Goal: Task Accomplishment & Management: Manage account settings

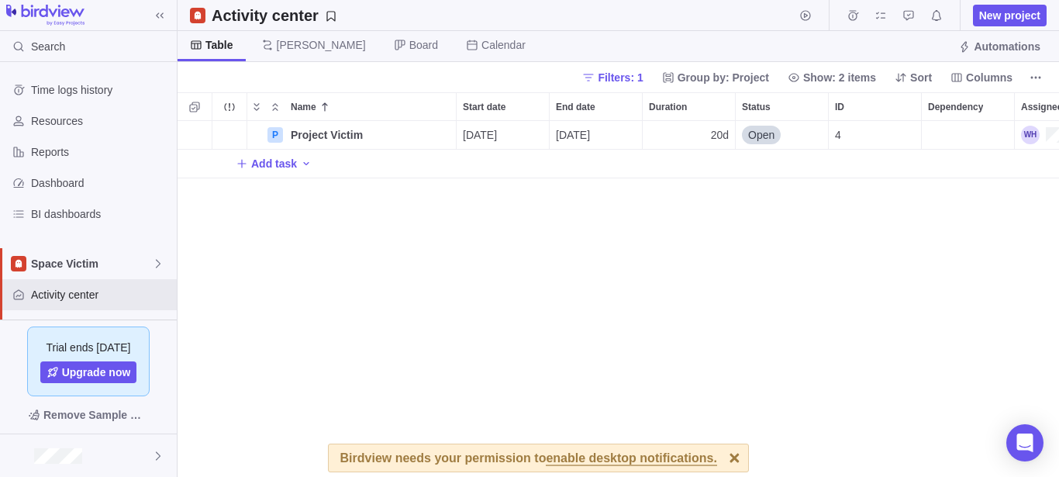
scroll to position [343, 868]
click at [721, 456] on div at bounding box center [734, 457] width 27 height 27
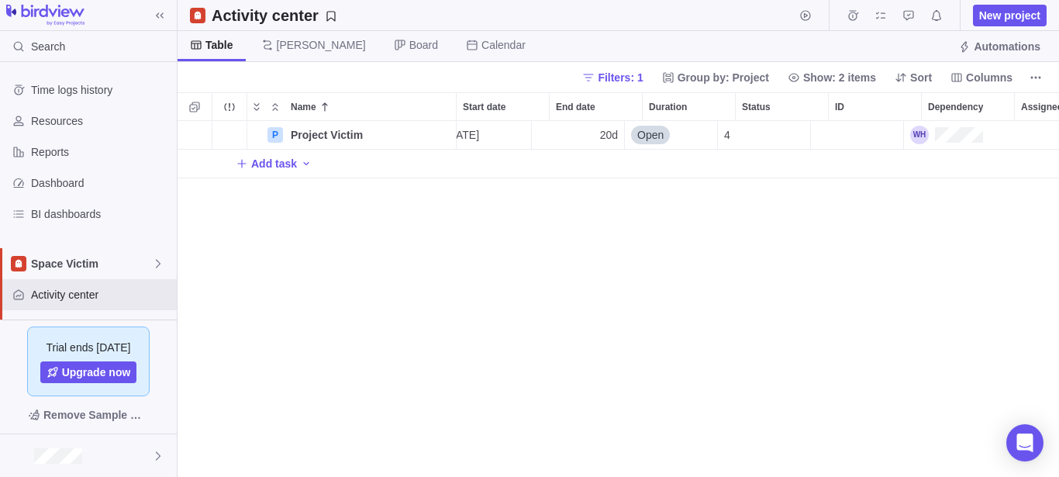
scroll to position [0, 111]
click at [976, 130] on div "Assignees" at bounding box center [946, 135] width 73 height 19
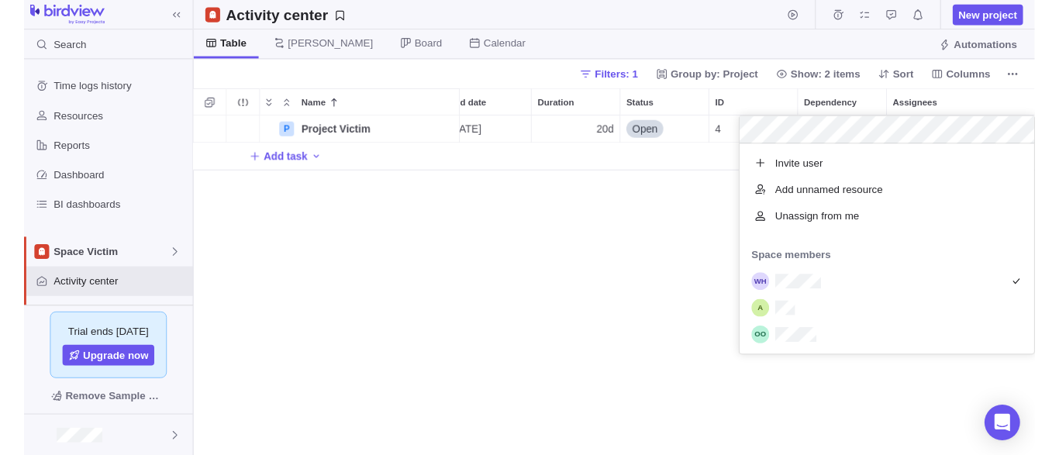
scroll to position [207, 295]
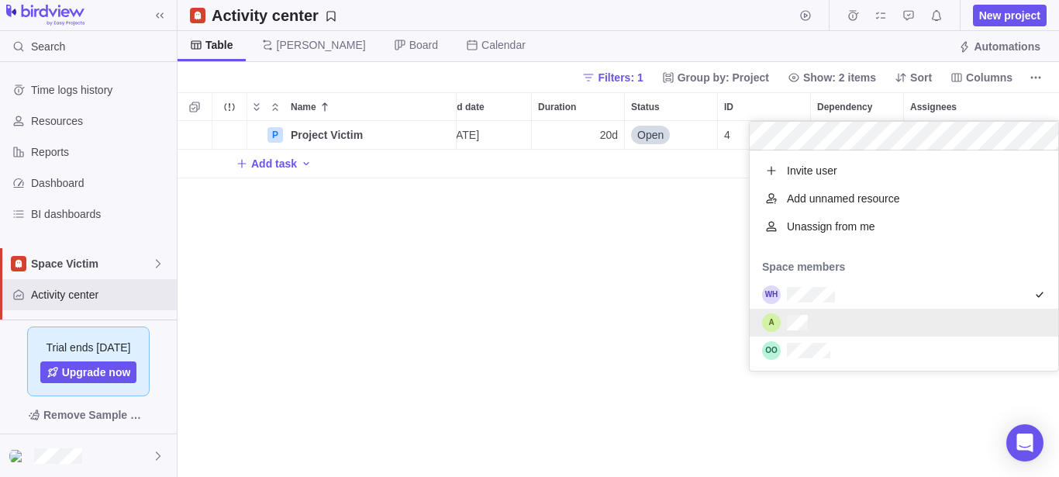
click at [843, 324] on div "grid" at bounding box center [903, 322] width 308 height 28
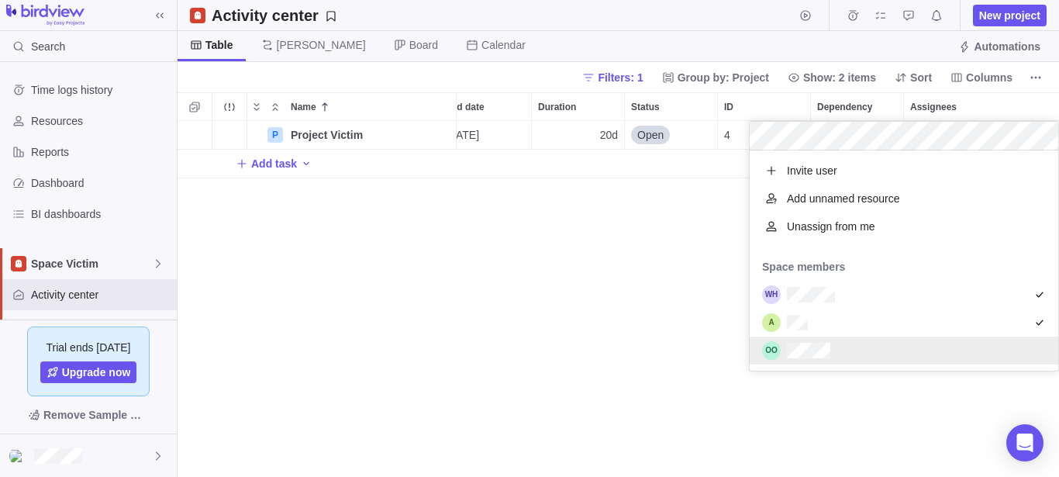
click at [842, 358] on div "grid" at bounding box center [903, 350] width 308 height 28
click at [630, 381] on div "P Project Victim Details [DATE] [DATE] 20d Open 4 Add task" at bounding box center [617, 299] width 881 height 356
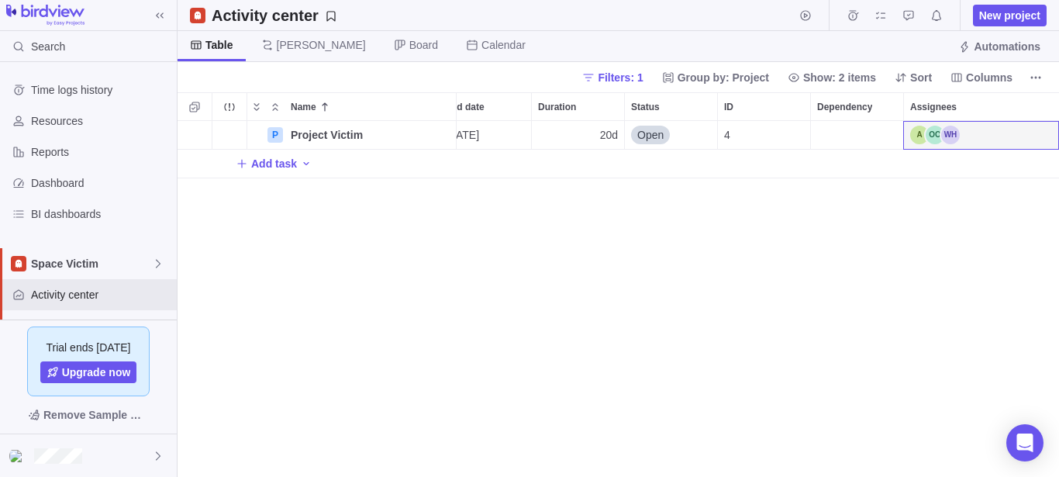
scroll to position [343, 868]
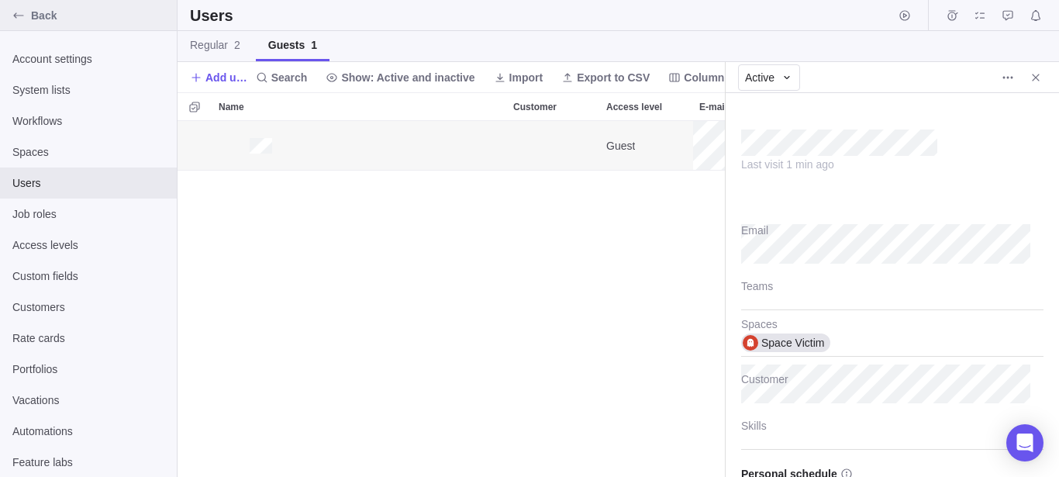
scroll to position [343, 534]
type textarea "x"
click at [24, 13] on icon "Back" at bounding box center [18, 15] width 12 height 12
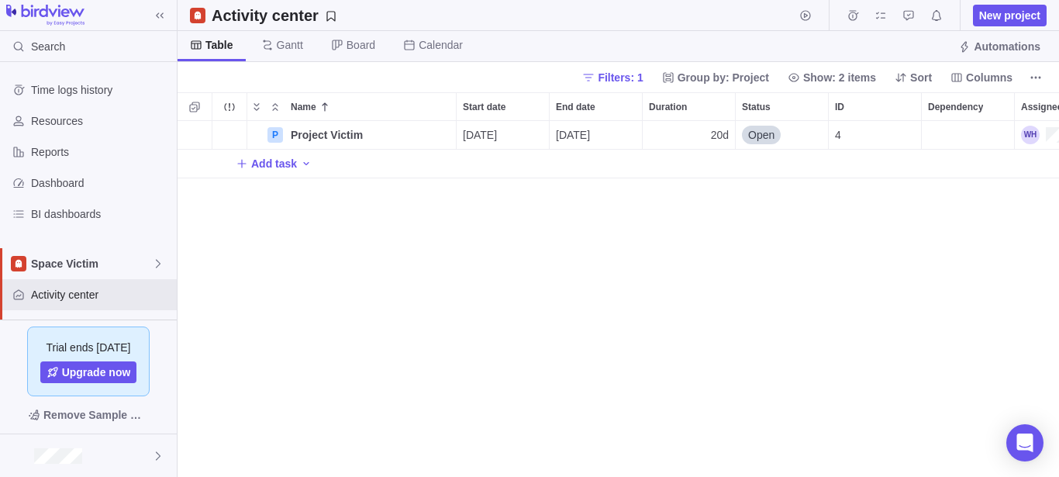
scroll to position [0, 111]
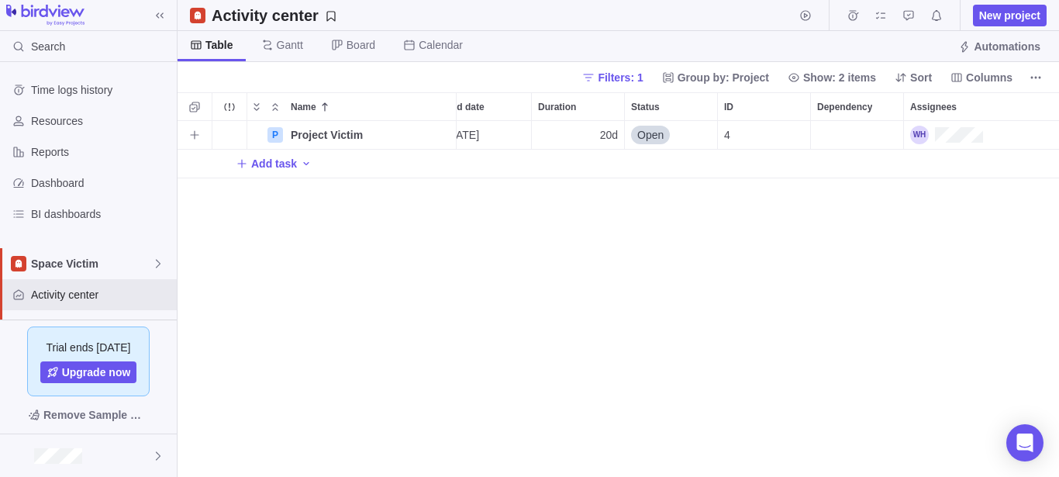
click at [1042, 135] on div "Assignees" at bounding box center [981, 135] width 155 height 28
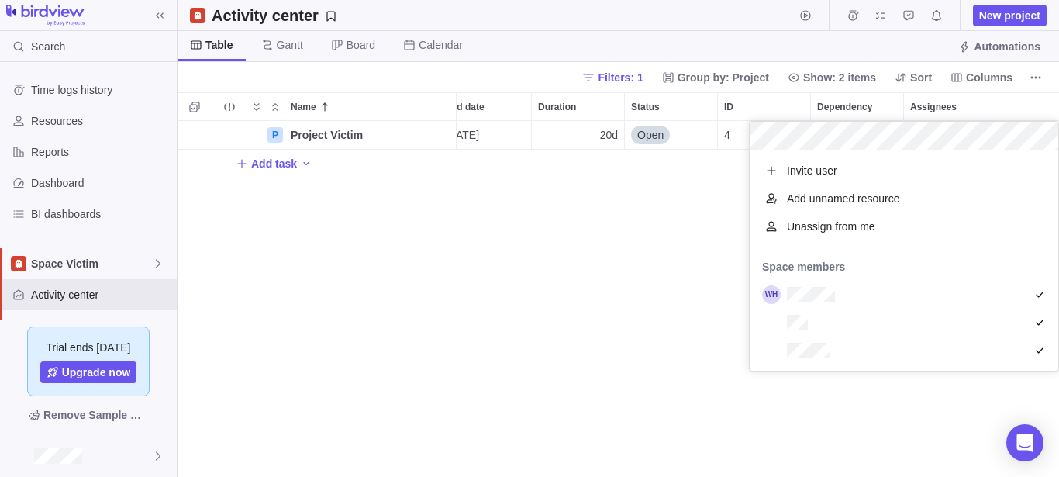
scroll to position [207, 295]
click at [828, 201] on span "Add unnamed resource" at bounding box center [843, 198] width 113 height 15
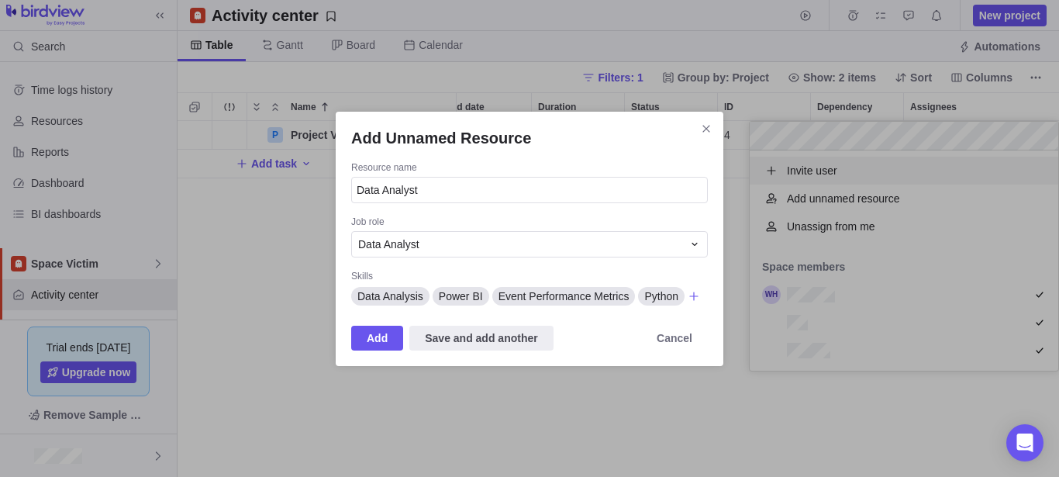
drag, startPoint x: 710, startPoint y: 129, endPoint x: 740, endPoint y: 148, distance: 35.5
click at [710, 129] on icon "Close" at bounding box center [706, 128] width 12 height 12
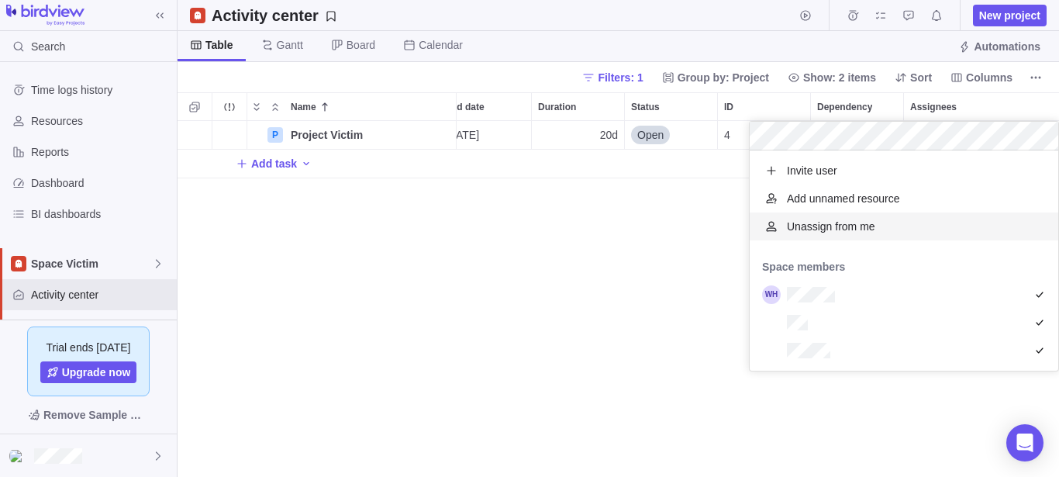
click at [626, 228] on div "P Project Victim Details [DATE] [DATE] 20d Open 4 Add task" at bounding box center [617, 299] width 881 height 356
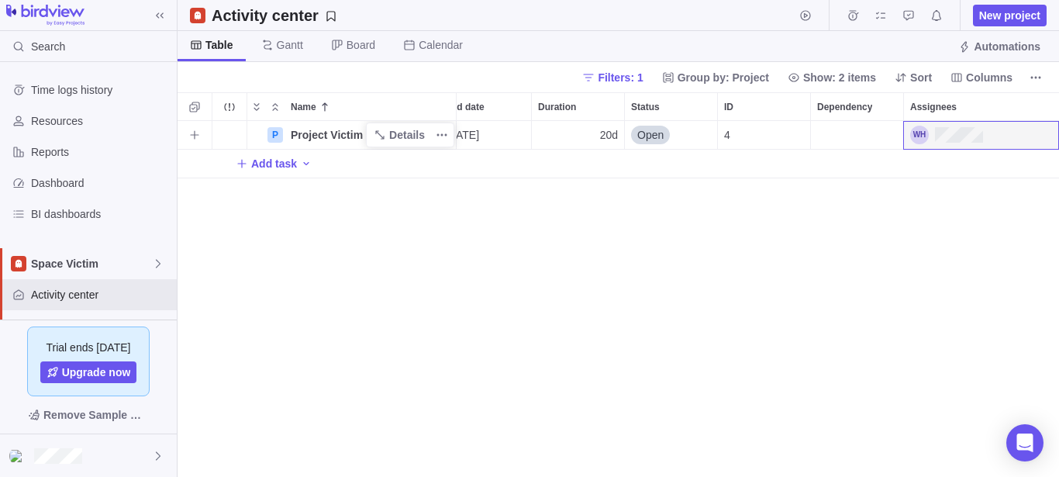
click at [329, 139] on span "Project Victim" at bounding box center [327, 134] width 72 height 15
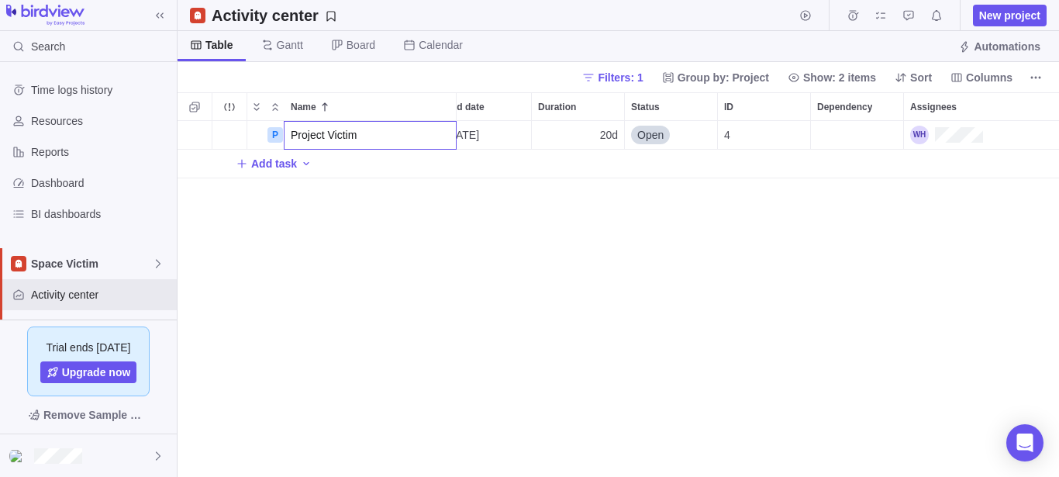
scroll to position [0, 0]
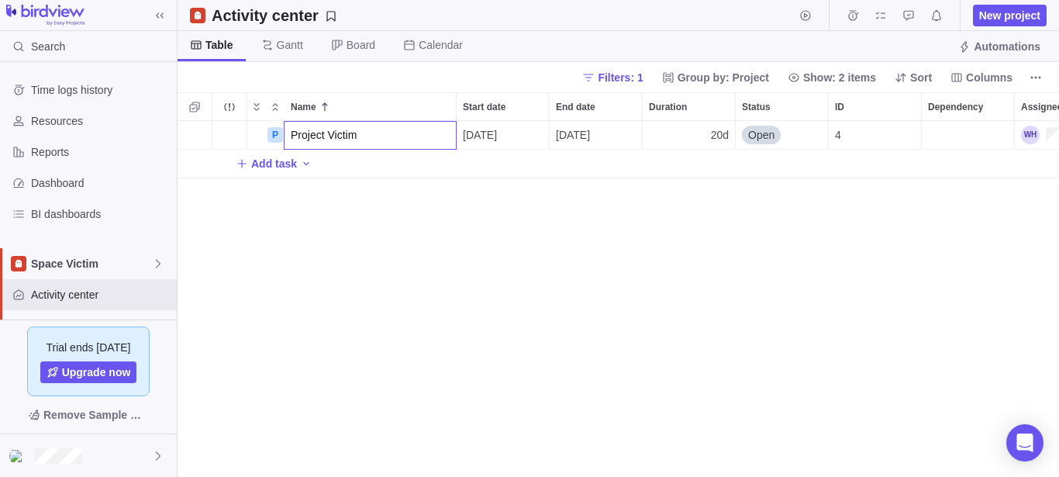
click at [385, 202] on div "P Project Victim 09/03/2025 09/30/2025 20d Open 4 Add task" at bounding box center [617, 299] width 881 height 356
click at [436, 135] on icon "More actions" at bounding box center [442, 135] width 12 height 12
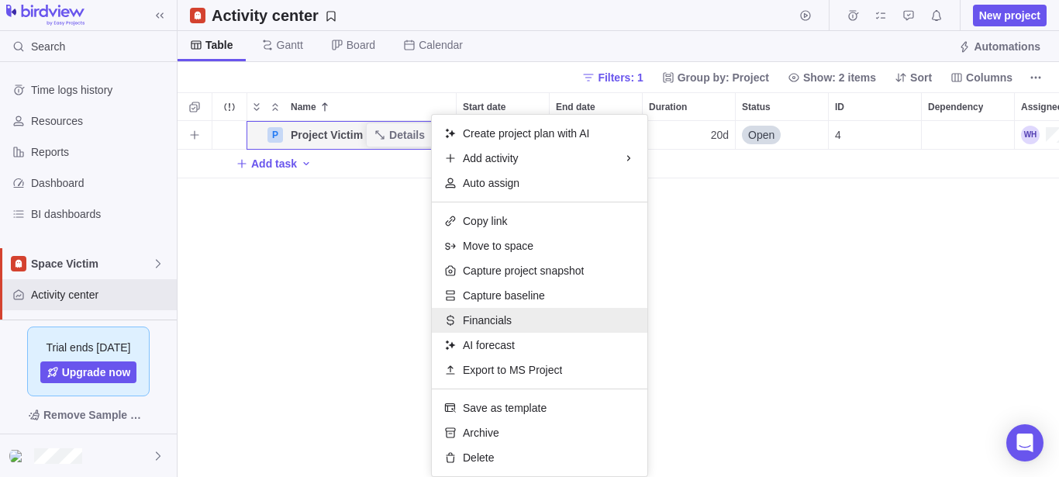
click at [510, 319] on div "Financials" at bounding box center [539, 320] width 215 height 25
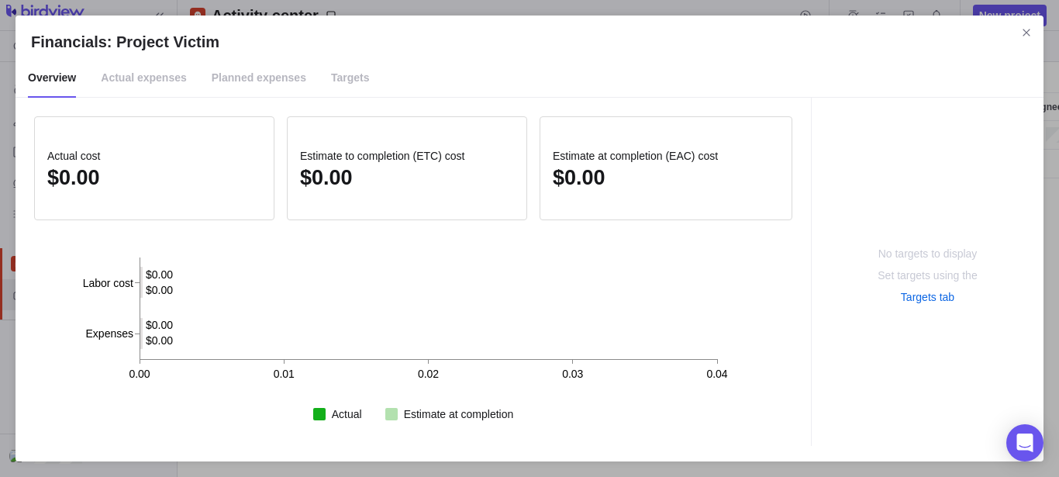
click at [118, 84] on span "Actual expenses" at bounding box center [144, 78] width 86 height 39
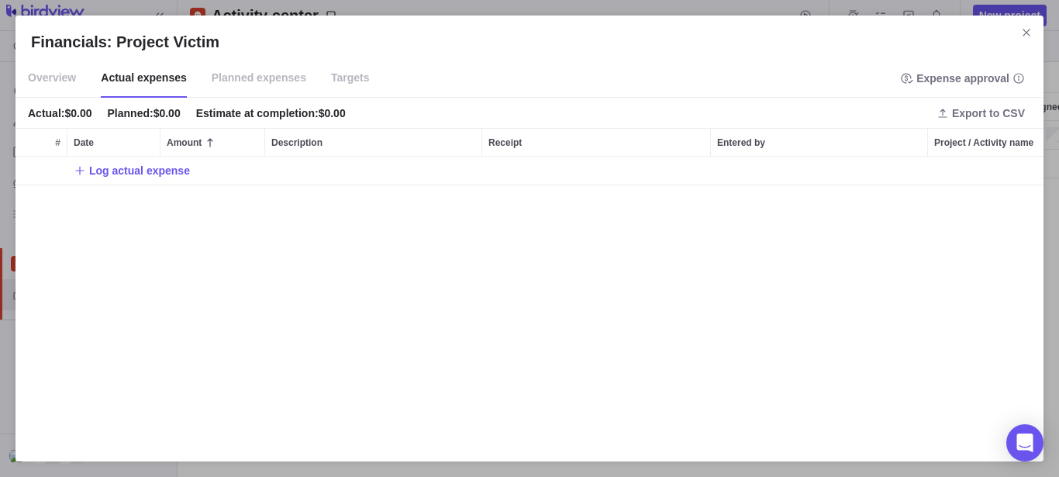
scroll to position [276, 1014]
click at [1025, 36] on icon "Close" at bounding box center [1026, 32] width 12 height 12
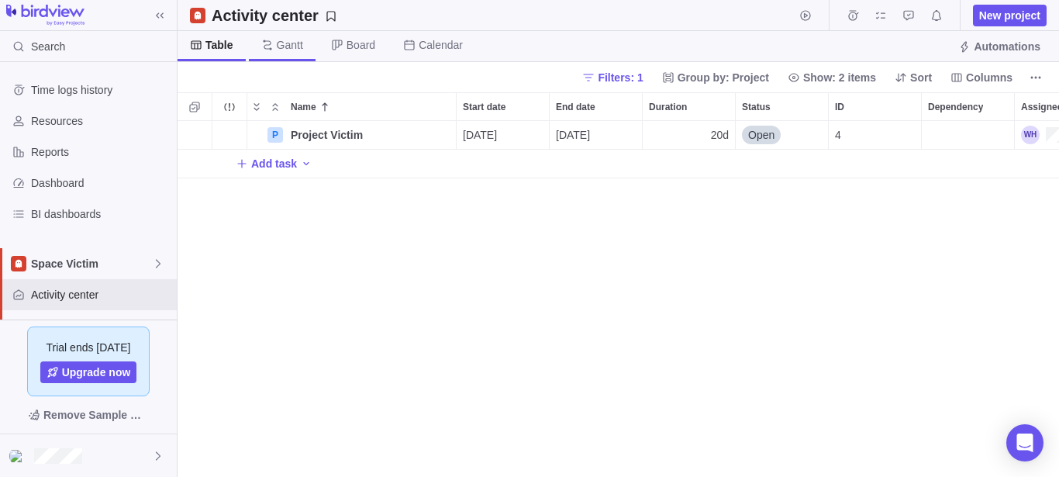
click at [272, 43] on span "[PERSON_NAME]" at bounding box center [282, 46] width 67 height 30
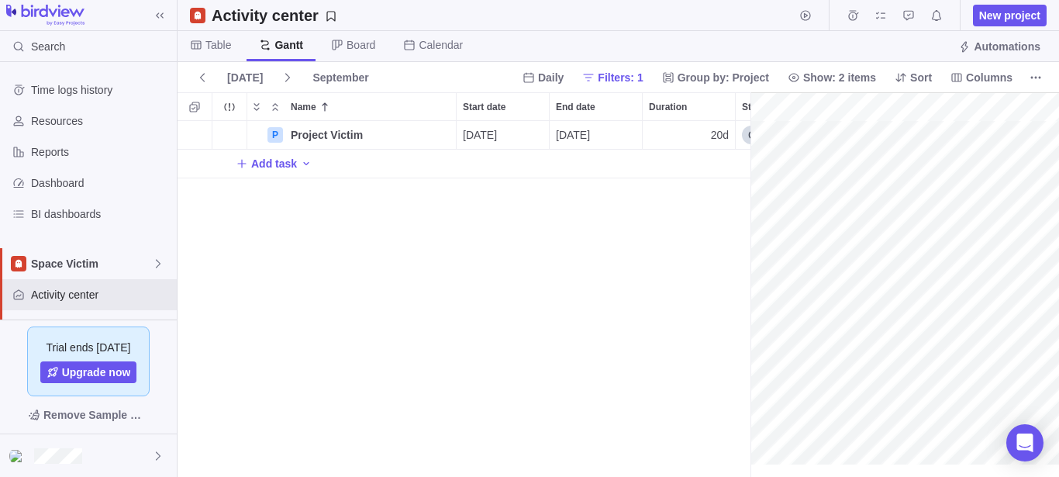
scroll to position [0, 129]
click at [355, 41] on span "Board" at bounding box center [360, 44] width 29 height 15
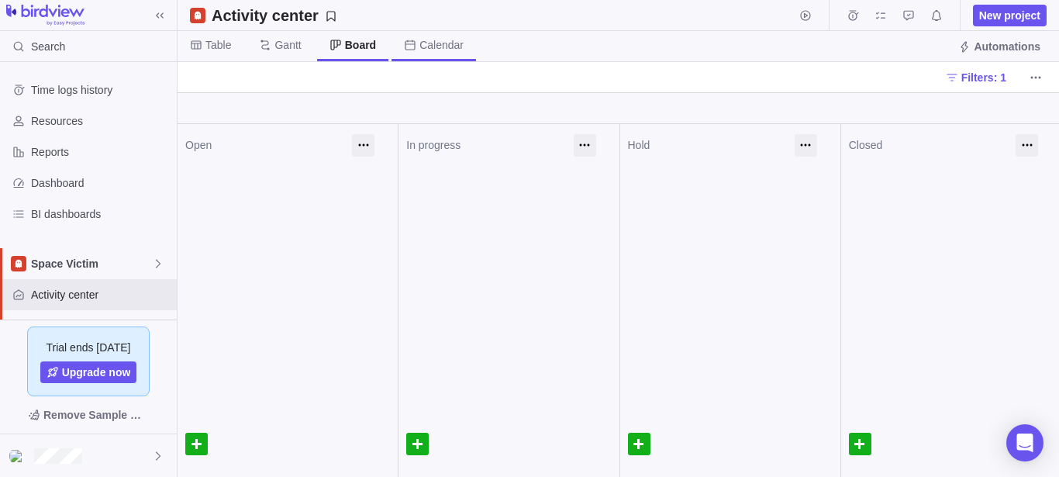
click at [434, 40] on span "Calendar" at bounding box center [441, 44] width 44 height 15
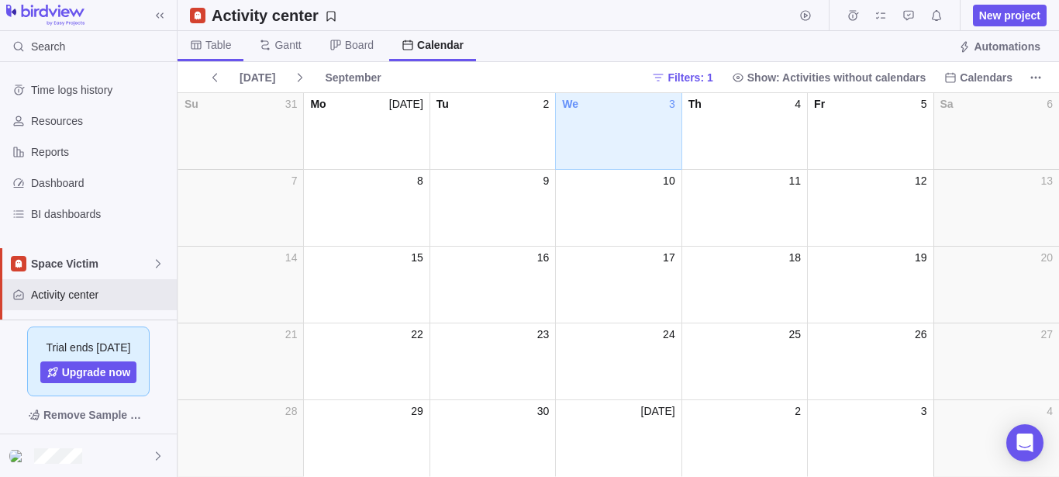
click at [222, 45] on span "Table" at bounding box center [218, 44] width 26 height 15
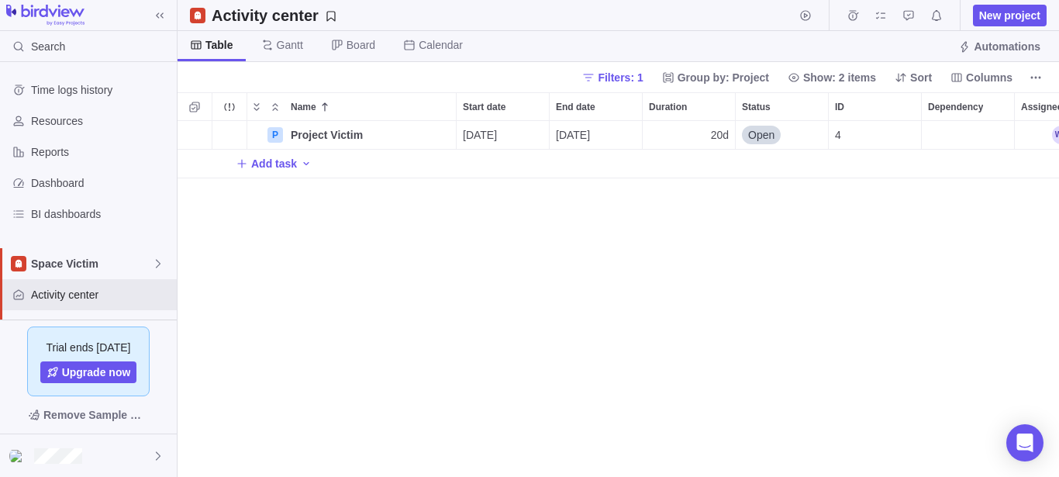
scroll to position [343, 868]
click at [141, 260] on span "Space Victim" at bounding box center [91, 263] width 121 height 15
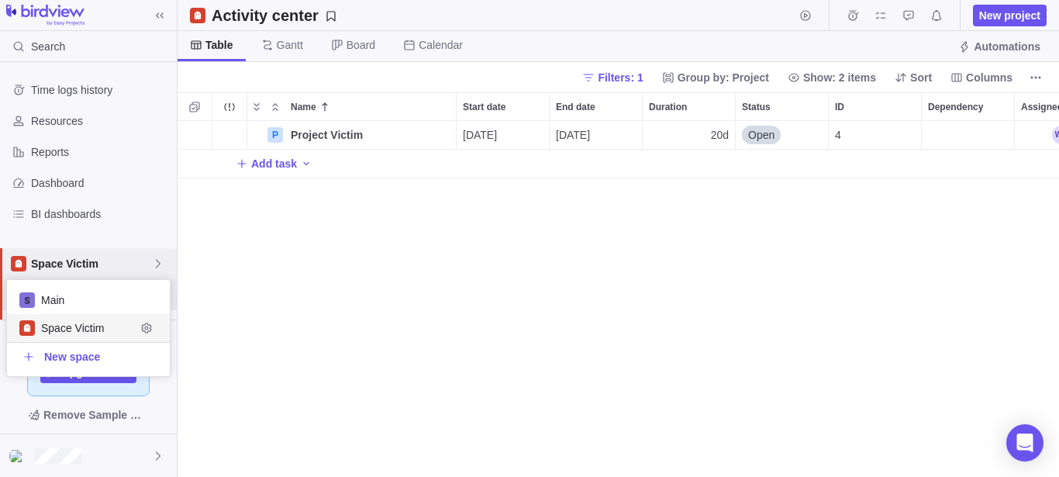
scroll to position [83, 150]
click at [108, 301] on span "Main" at bounding box center [88, 299] width 95 height 15
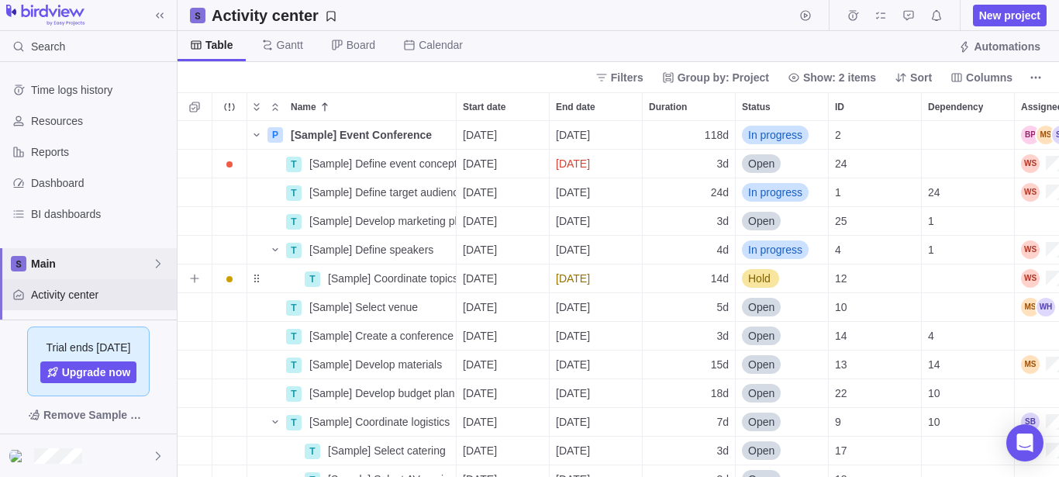
scroll to position [343, 868]
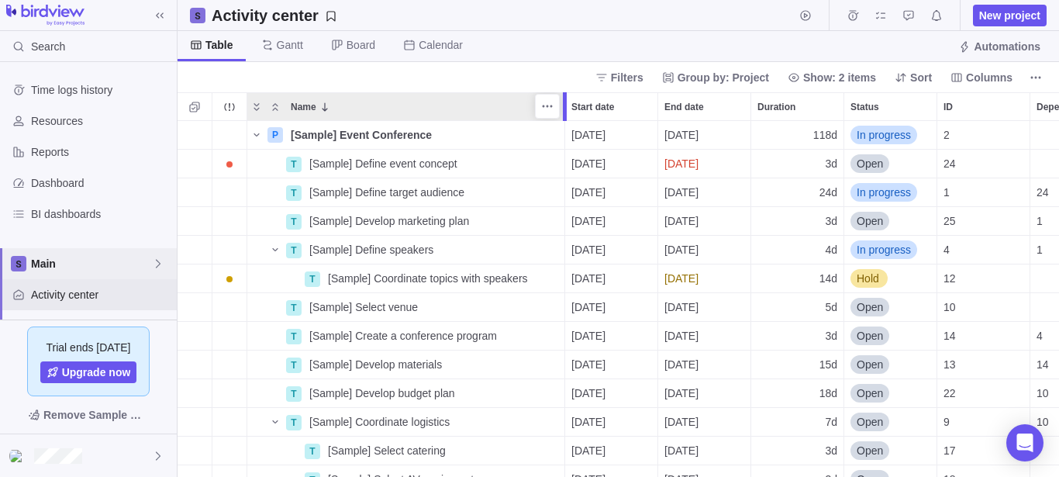
drag, startPoint x: 456, startPoint y: 100, endPoint x: 563, endPoint y: 102, distance: 107.7
click at [563, 102] on div at bounding box center [565, 106] width 4 height 29
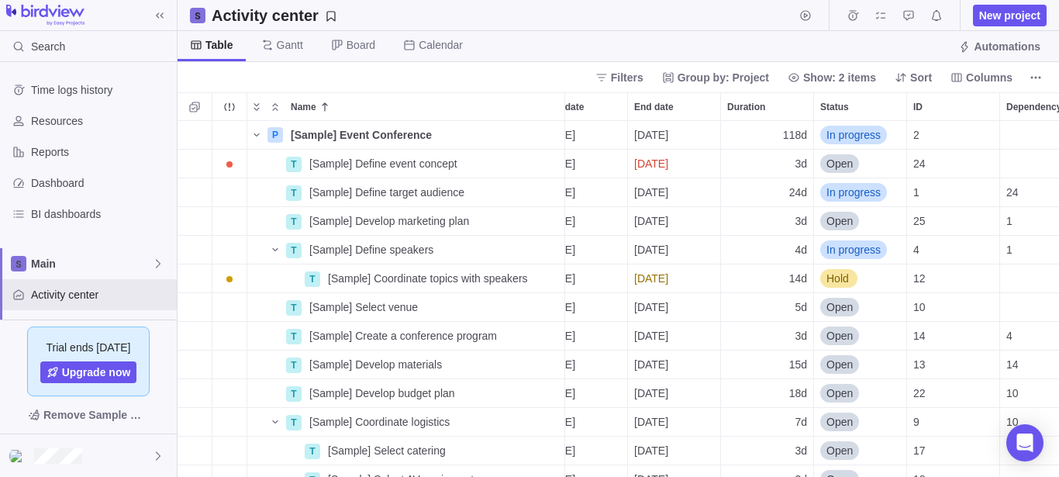
scroll to position [0, 0]
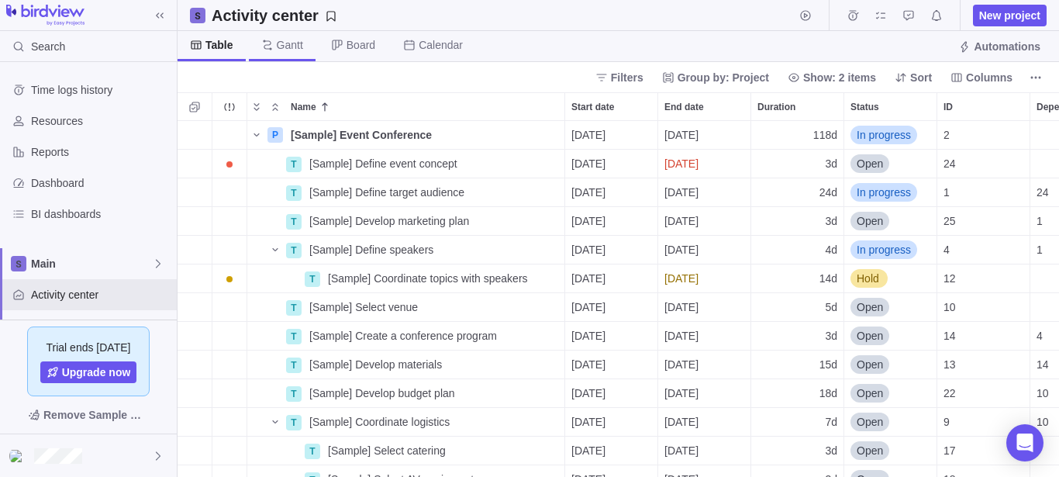
click at [266, 53] on span "[PERSON_NAME]" at bounding box center [282, 46] width 67 height 30
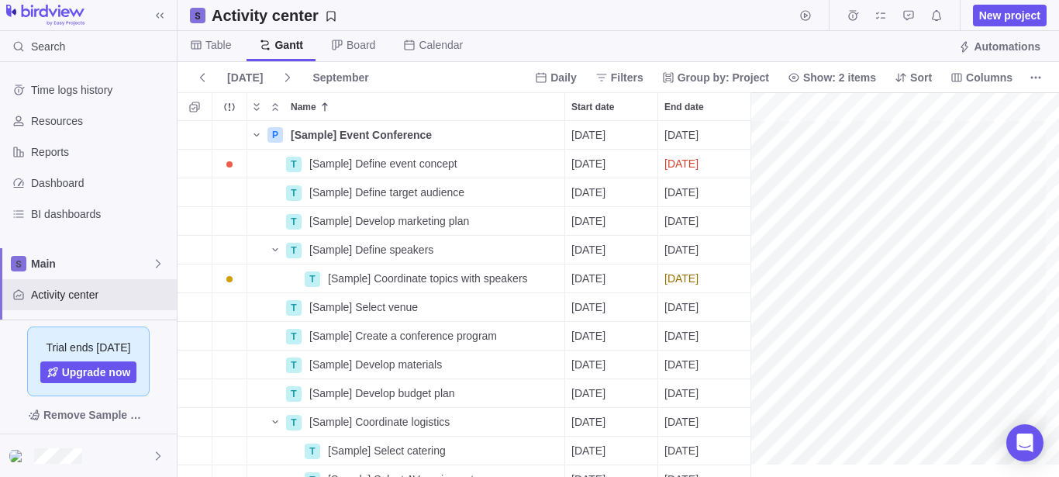
scroll to position [0, 1994]
click at [357, 46] on span "Board" at bounding box center [360, 44] width 29 height 15
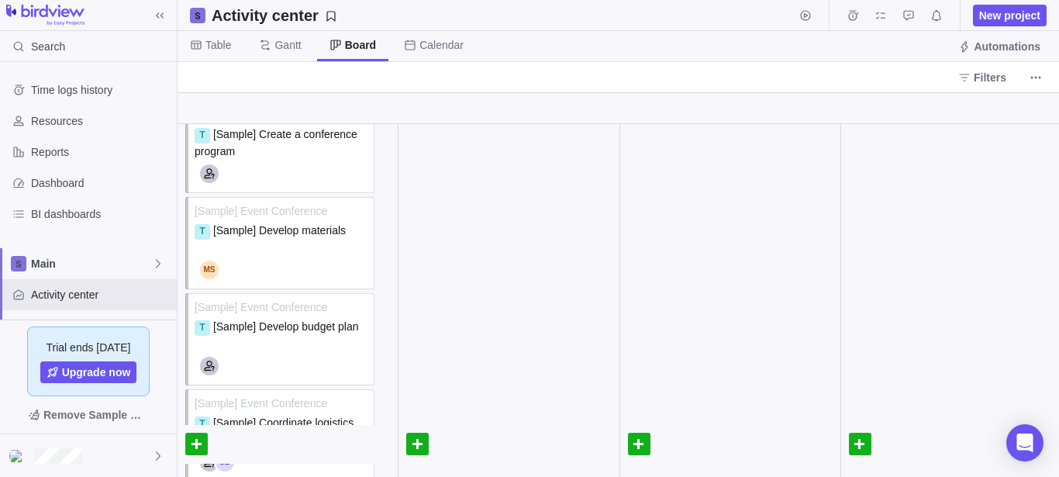
scroll to position [707, 0]
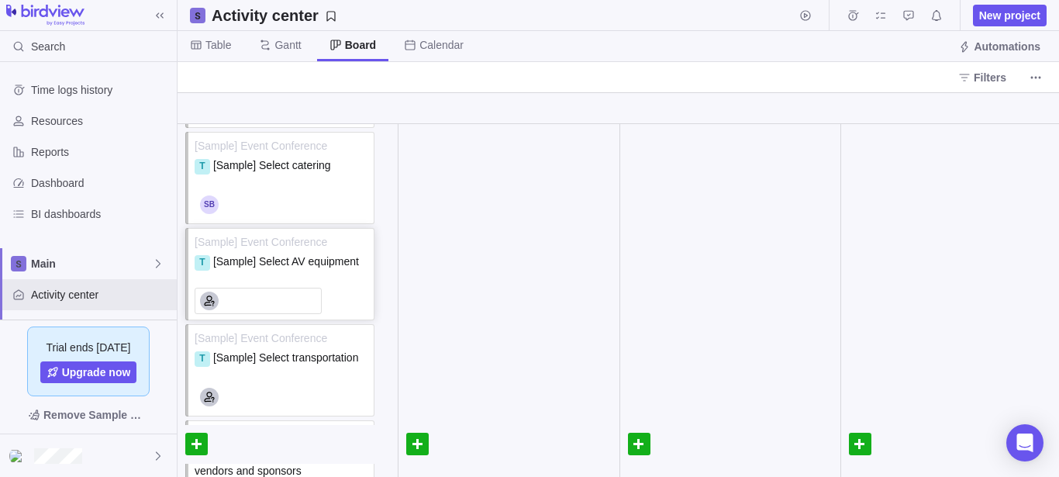
click at [295, 289] on div at bounding box center [258, 301] width 127 height 26
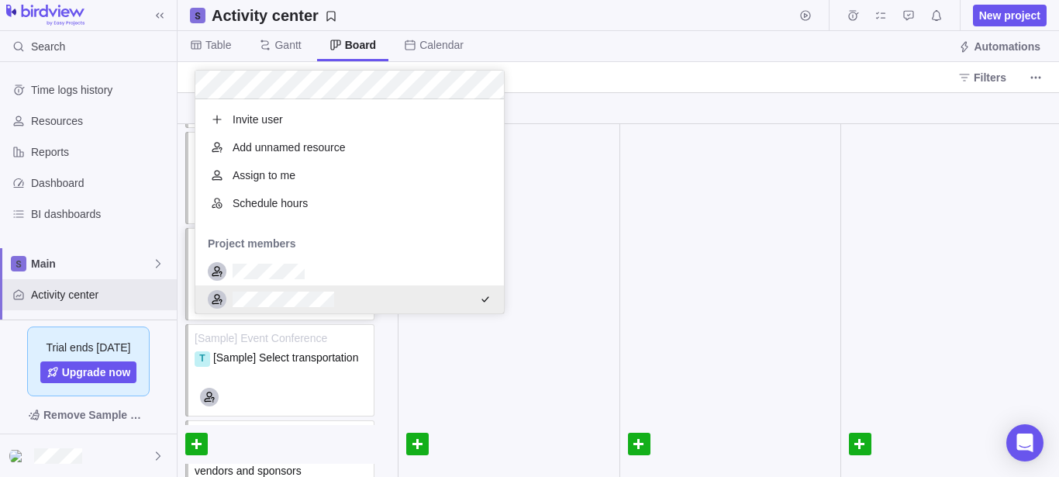
scroll to position [201, 295]
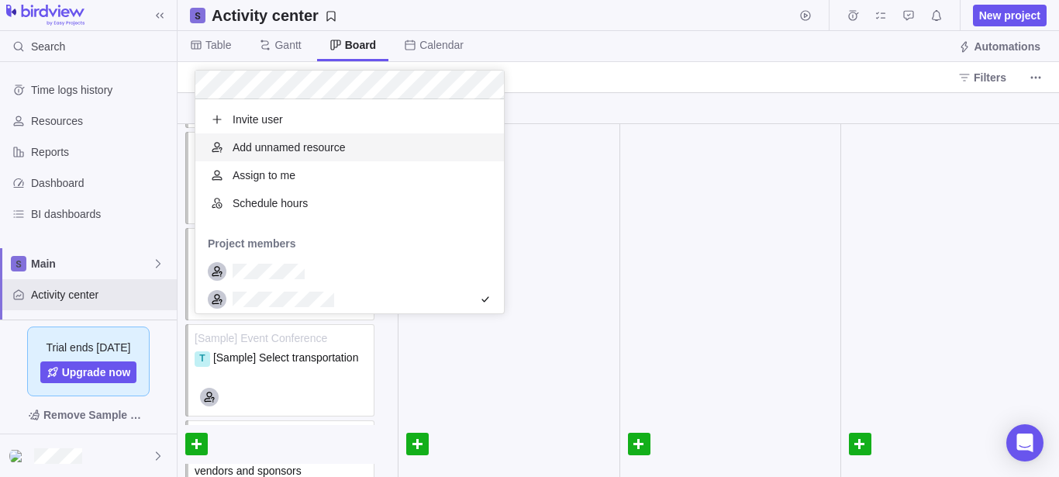
click at [618, 57] on body "Search Time logs history Resources Reports Dashboard BI dashboards Main Activit…" at bounding box center [529, 238] width 1059 height 477
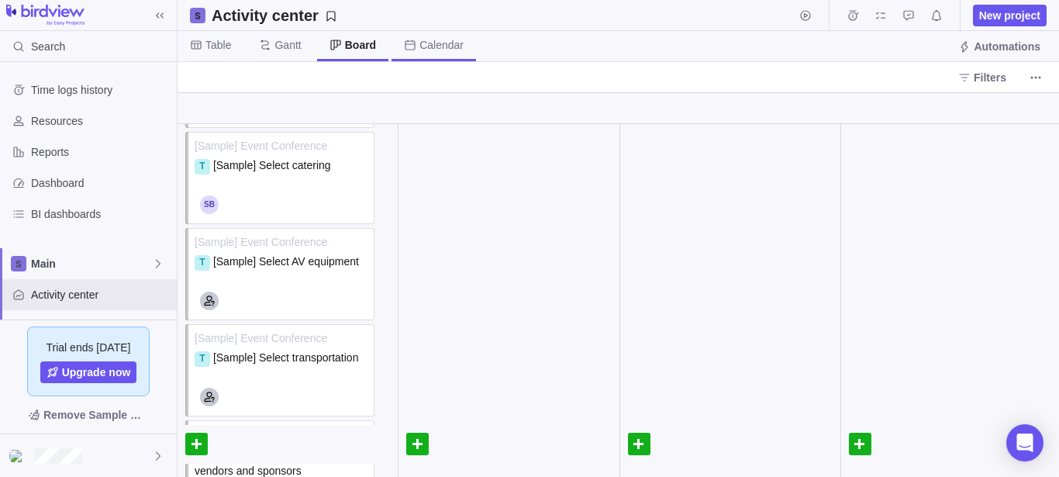
click at [439, 48] on span "Calendar" at bounding box center [441, 44] width 44 height 15
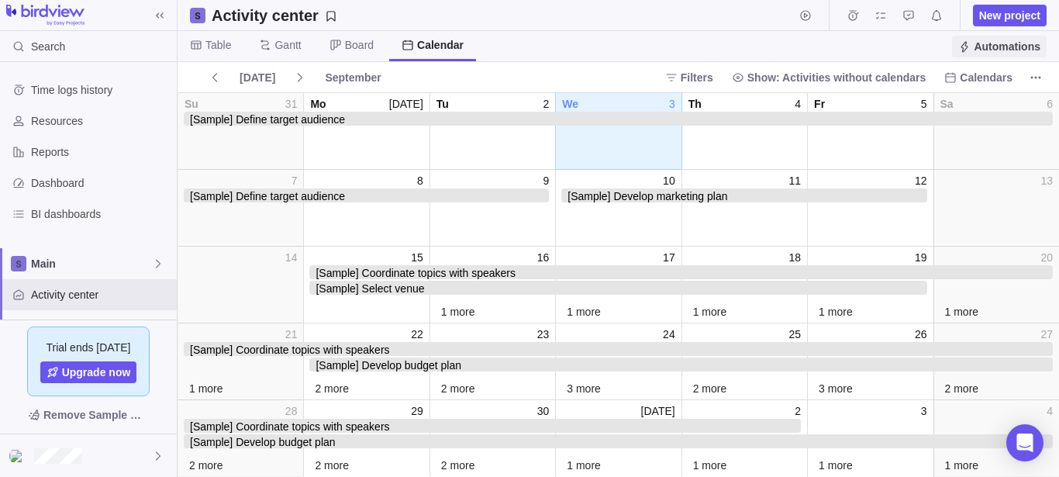
click at [985, 39] on span "Automations" at bounding box center [1006, 46] width 67 height 15
